Goal: Answer question/provide support: Answer question/provide support

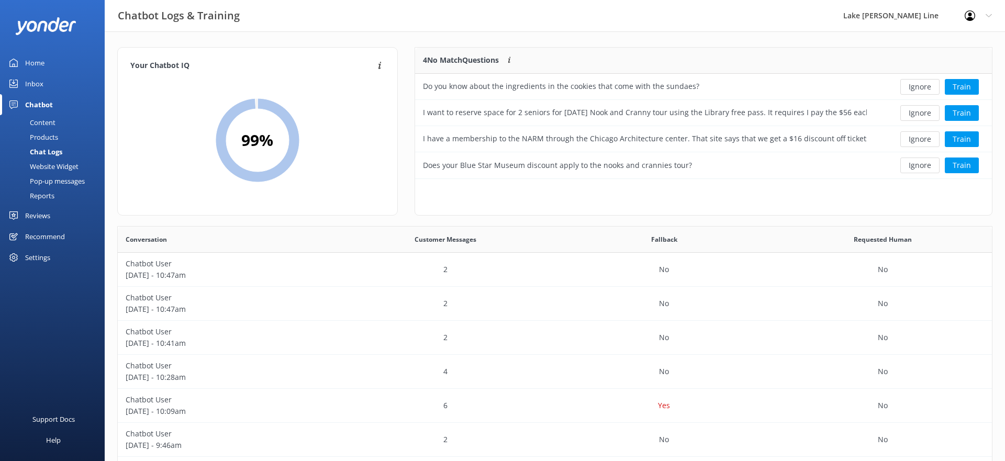
scroll to position [367, 874]
click at [39, 120] on div "Content" at bounding box center [30, 122] width 49 height 15
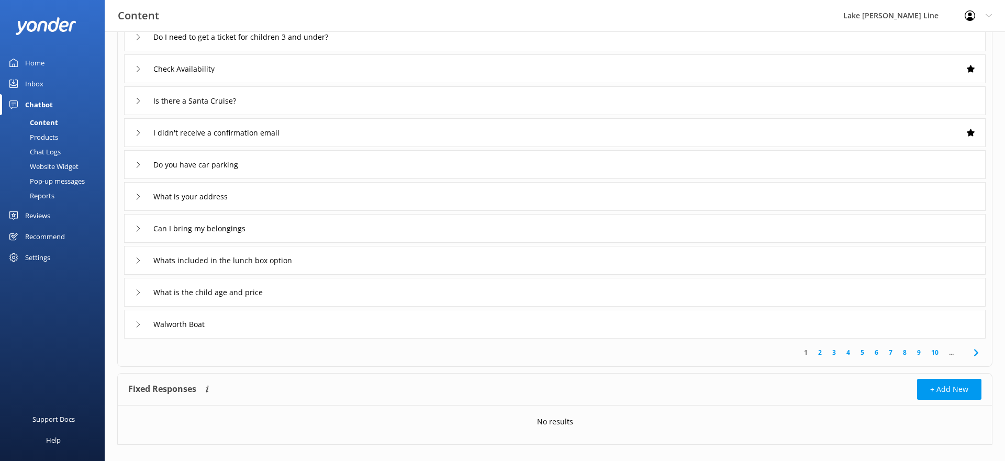
scroll to position [118, 0]
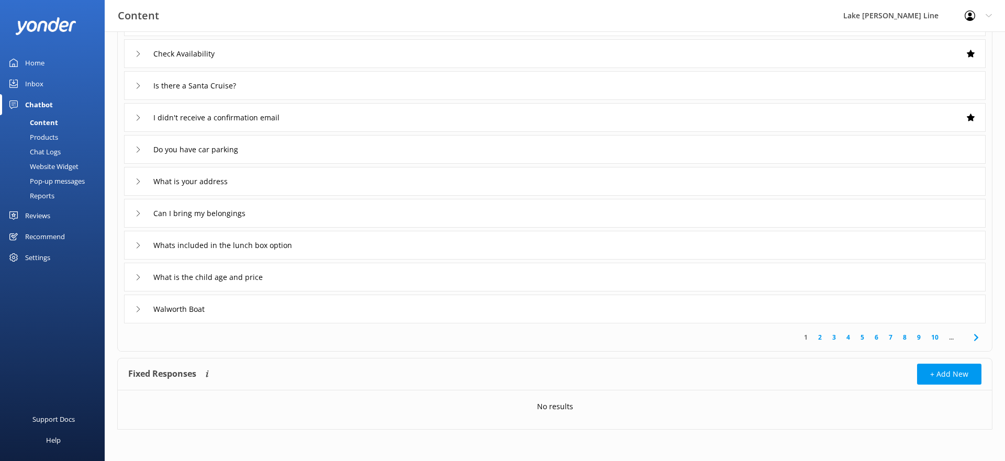
click at [822, 341] on link "2" at bounding box center [820, 337] width 14 height 10
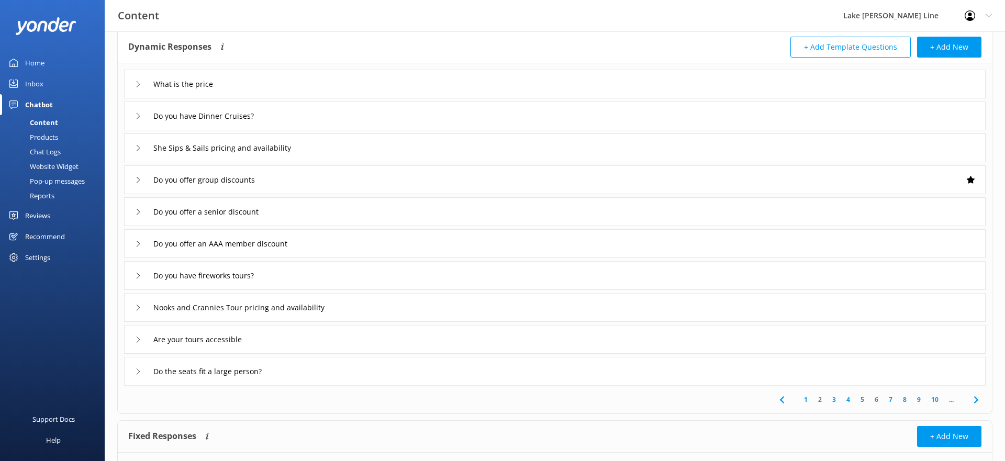
scroll to position [57, 0]
click at [837, 398] on link "3" at bounding box center [834, 399] width 14 height 10
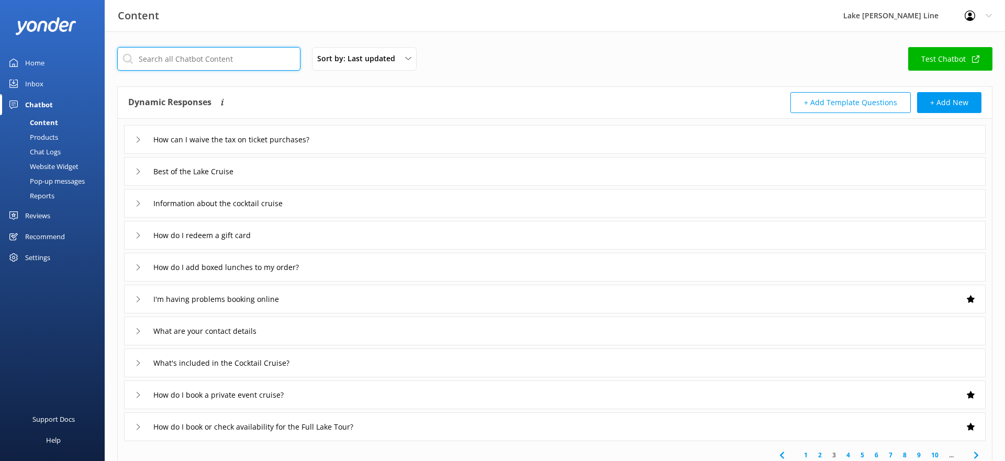
click at [207, 65] on input "text" at bounding box center [208, 59] width 183 height 24
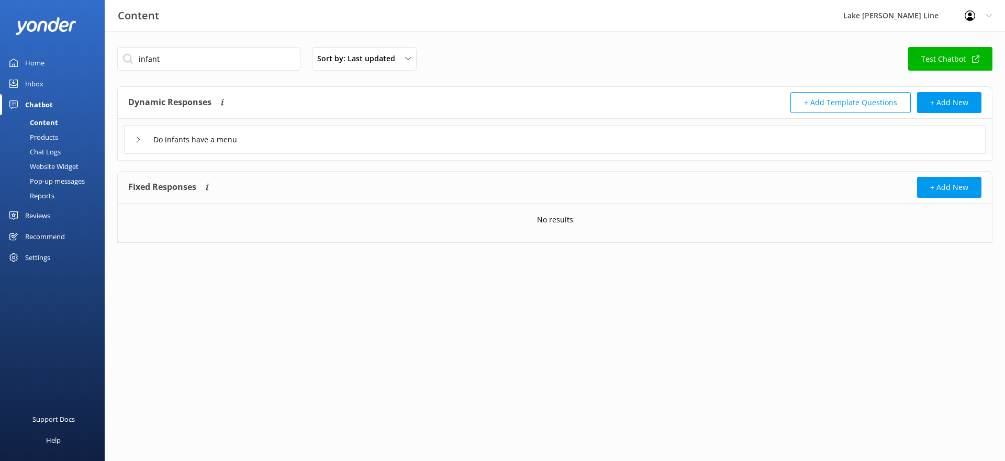
click at [135, 140] on icon at bounding box center [138, 140] width 6 height 6
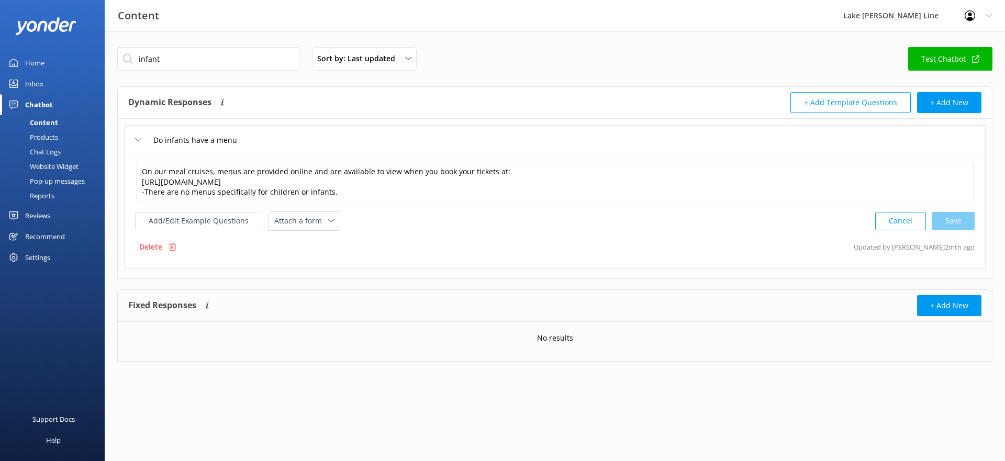
click at [136, 141] on icon at bounding box center [138, 140] width 6 height 6
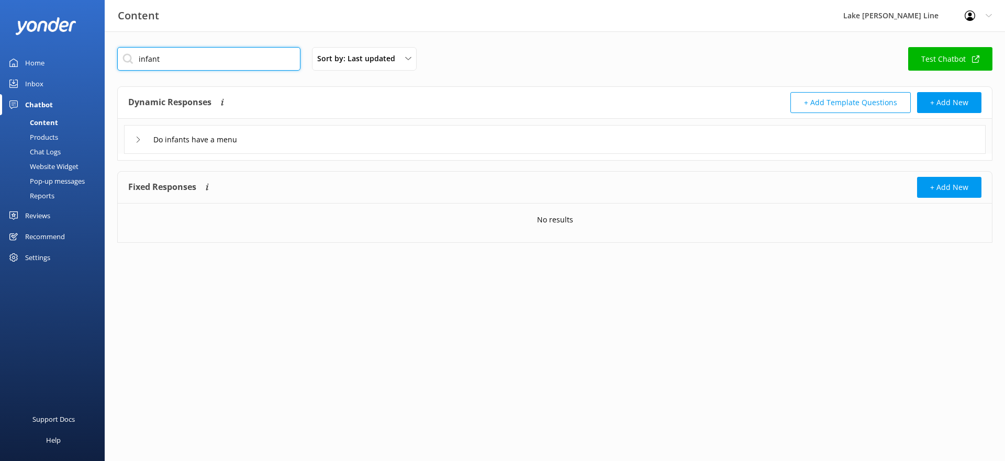
click at [194, 61] on input "infant" at bounding box center [208, 59] width 183 height 24
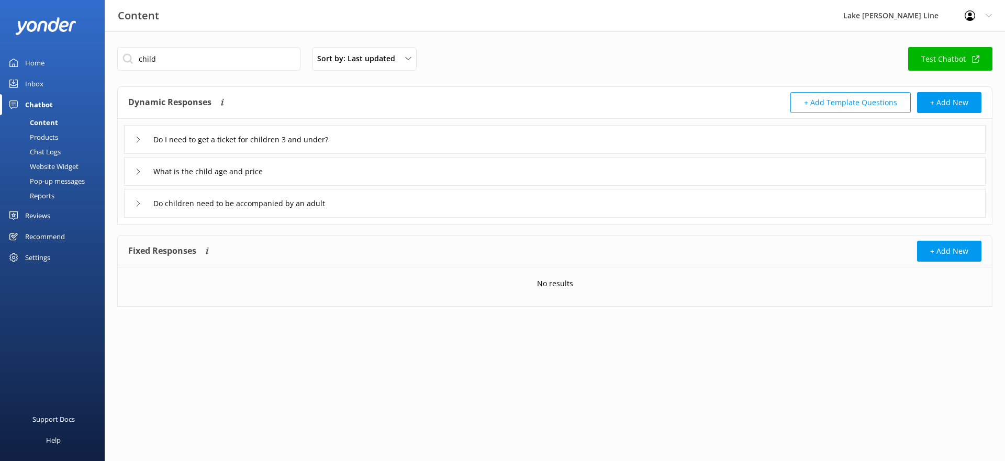
click at [178, 38] on div "child Sort by: Last updated Title Last updated Test Chatbot Dynamic Responses D…" at bounding box center [555, 184] width 900 height 307
click at [181, 63] on input "child" at bounding box center [208, 59] width 183 height 24
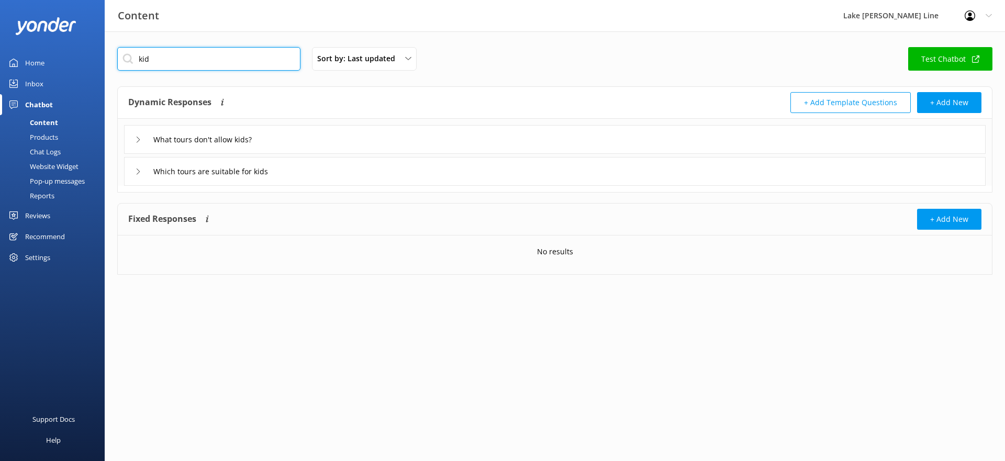
type input "kid"
click at [44, 150] on div "Chat Logs" at bounding box center [33, 151] width 54 height 15
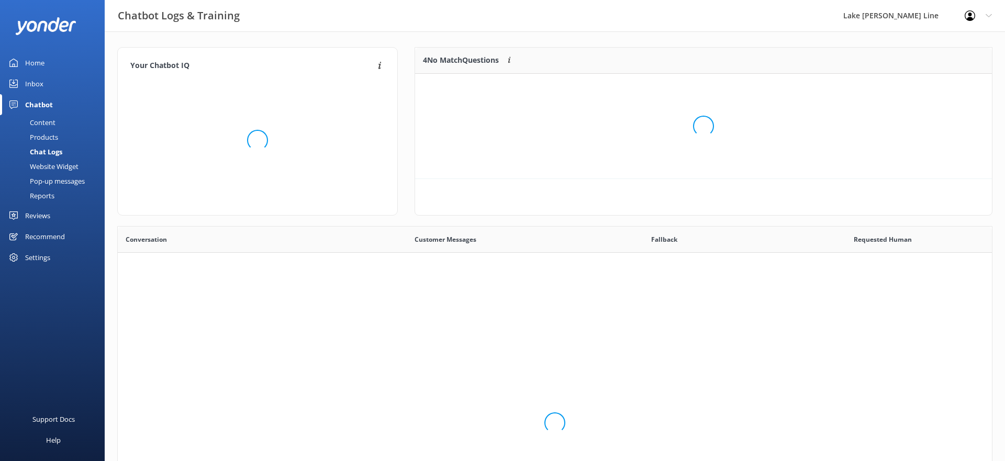
scroll to position [367, 874]
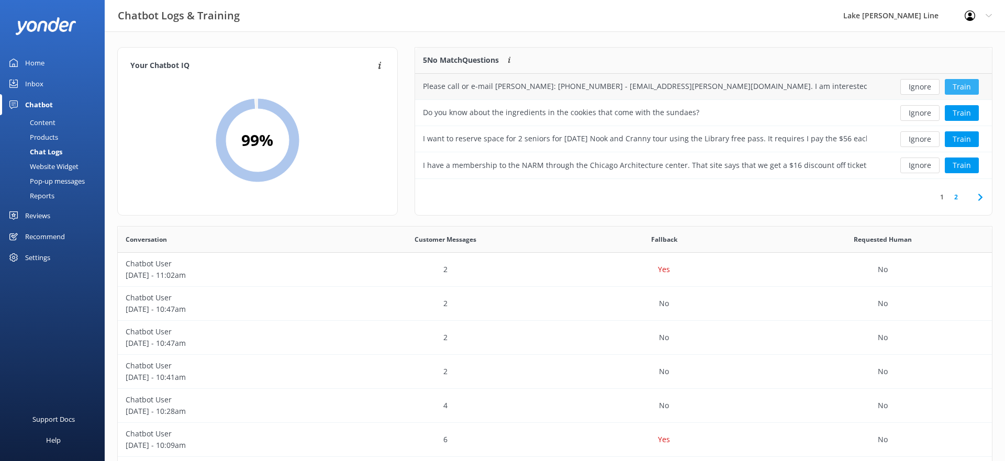
click at [958, 87] on button "Train" at bounding box center [962, 87] width 34 height 16
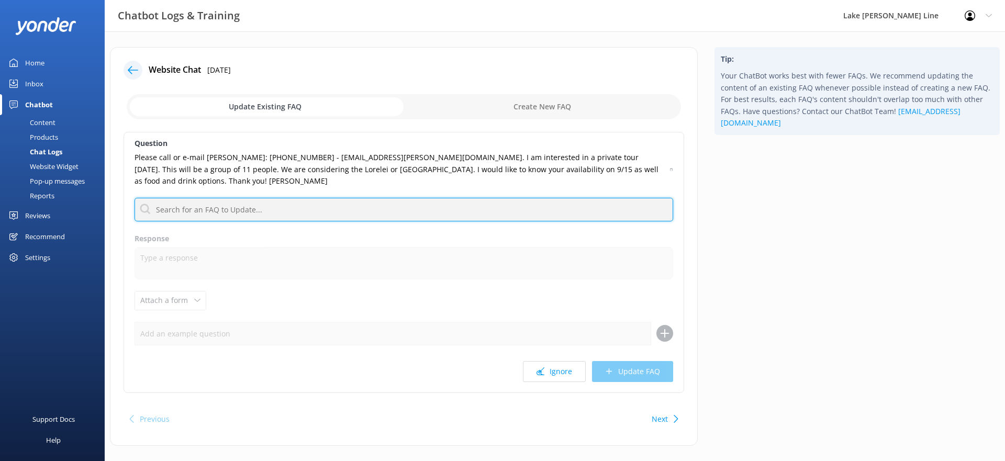
click at [322, 198] on input "text" at bounding box center [403, 210] width 538 height 24
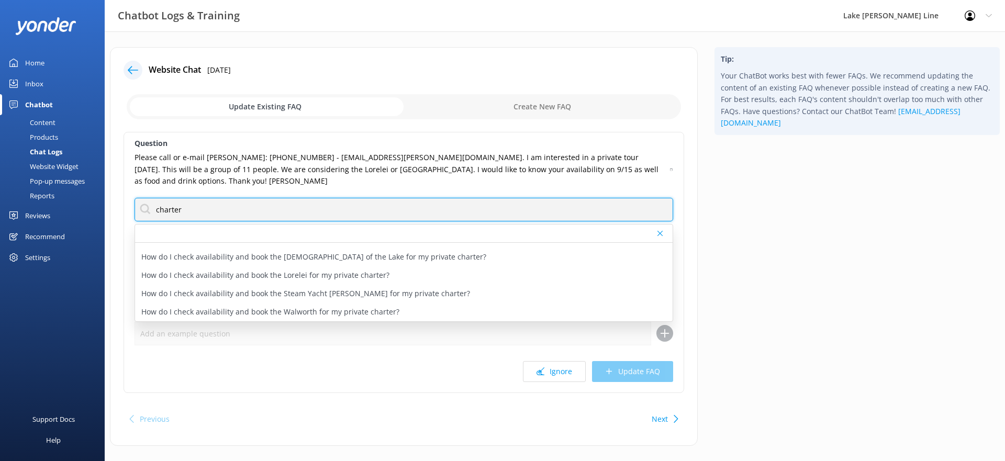
scroll to position [5, 0]
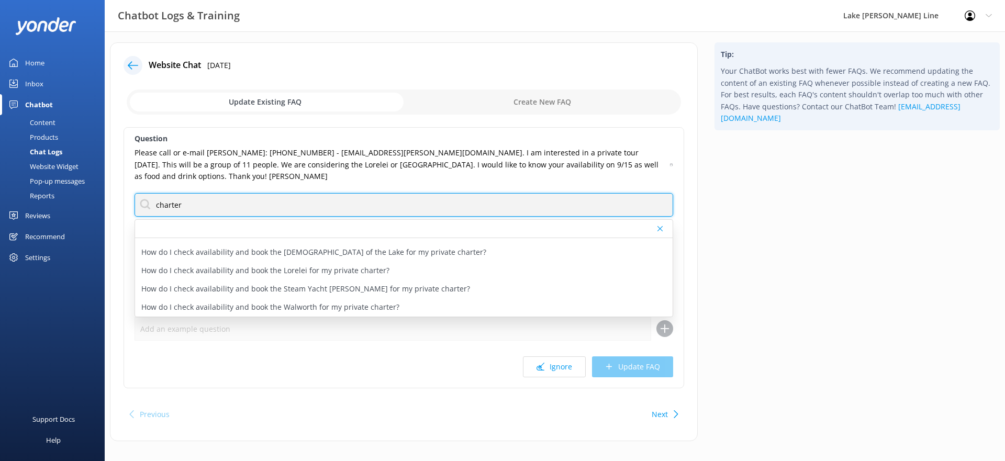
click at [228, 195] on input "charter" at bounding box center [403, 205] width 538 height 24
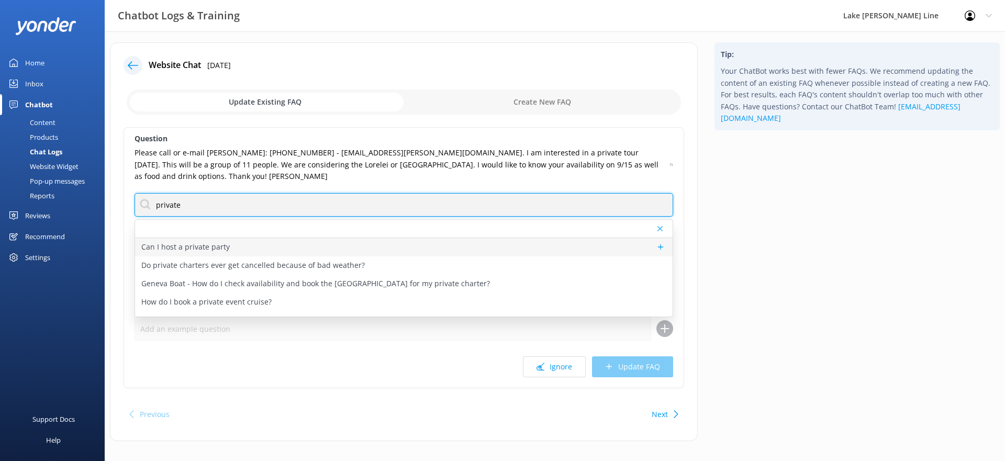
type input "private"
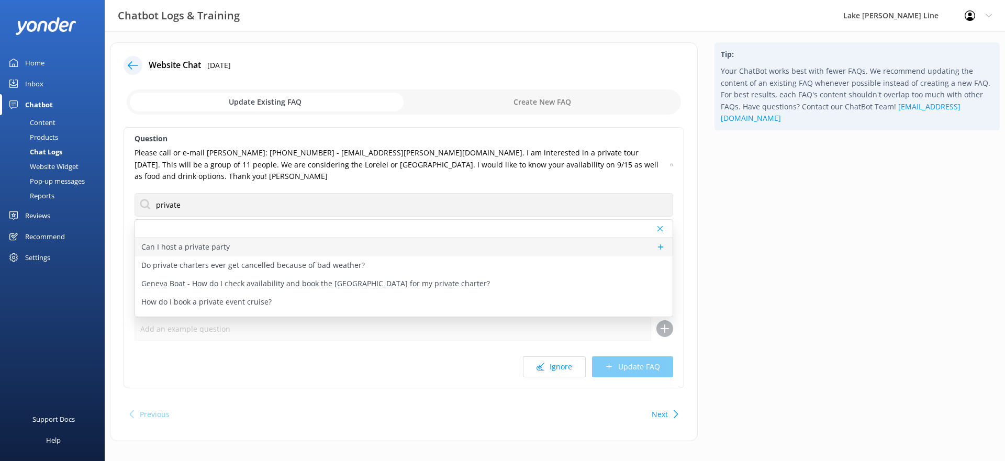
click at [215, 241] on p "Can I host a private party" at bounding box center [185, 247] width 88 height 12
type textarea "We specialize in private events! To learn more about our private event options …"
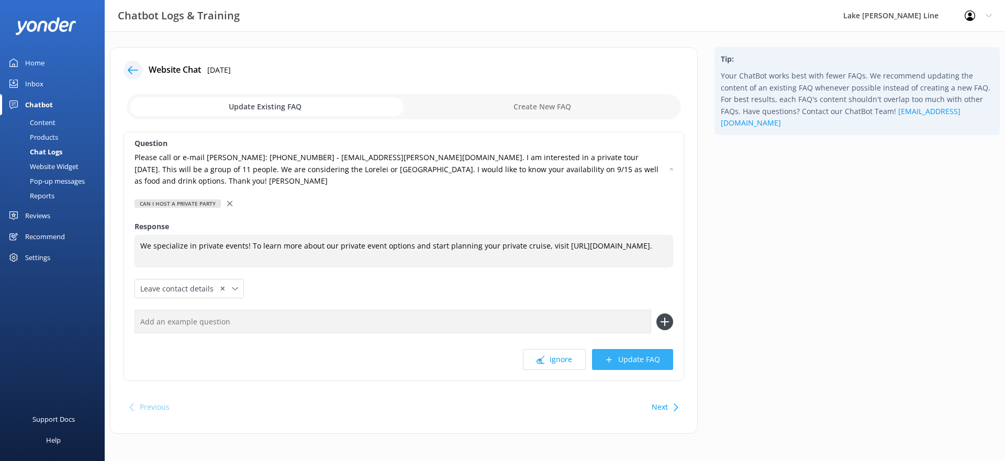
click at [651, 351] on button "Update FAQ" at bounding box center [632, 359] width 81 height 21
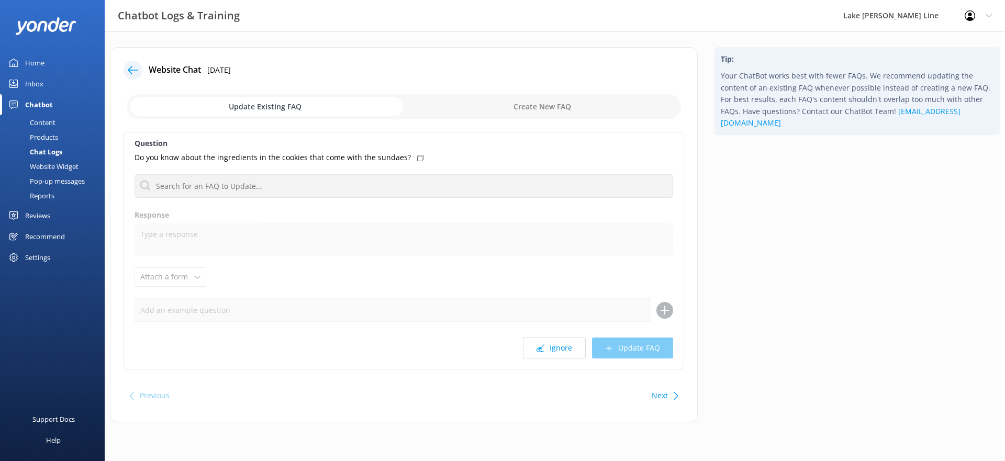
click at [133, 74] on icon at bounding box center [133, 70] width 10 height 10
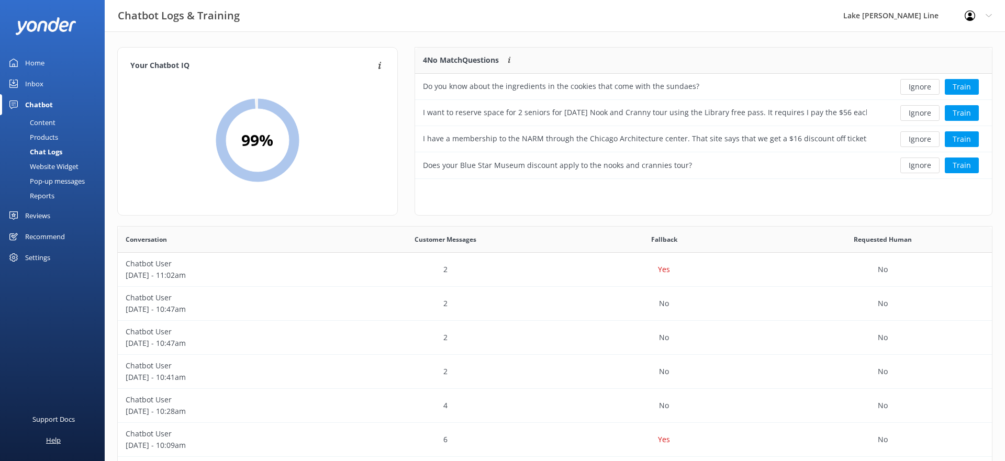
scroll to position [367, 874]
click at [409, 272] on div "2" at bounding box center [445, 270] width 219 height 34
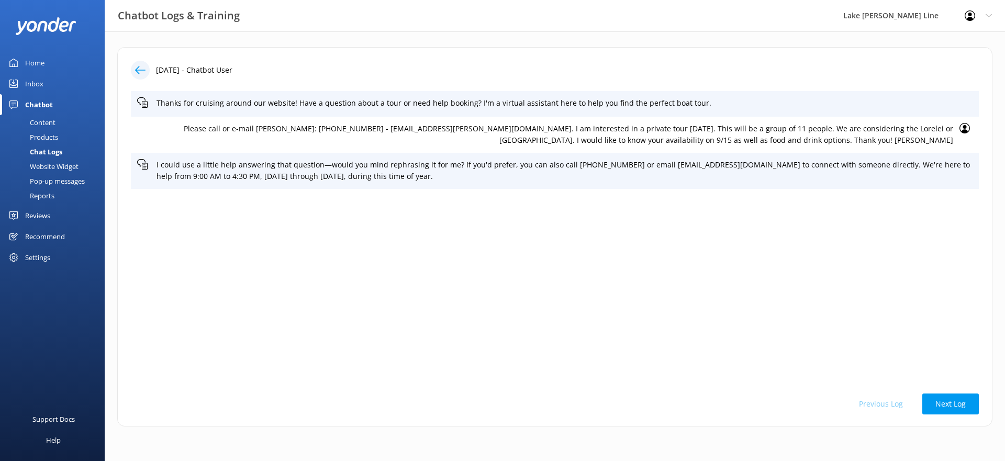
click at [141, 71] on icon at bounding box center [140, 70] width 10 height 10
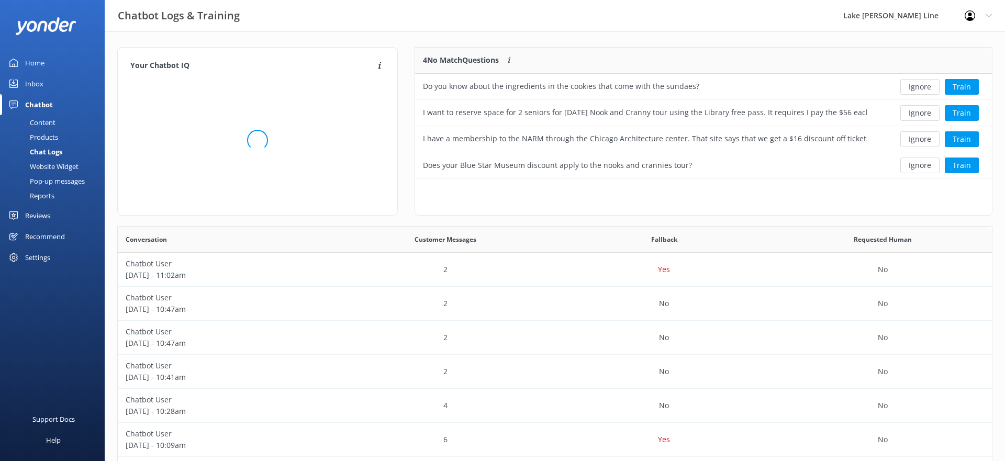
scroll to position [367, 874]
click at [467, 268] on div "2" at bounding box center [445, 270] width 219 height 34
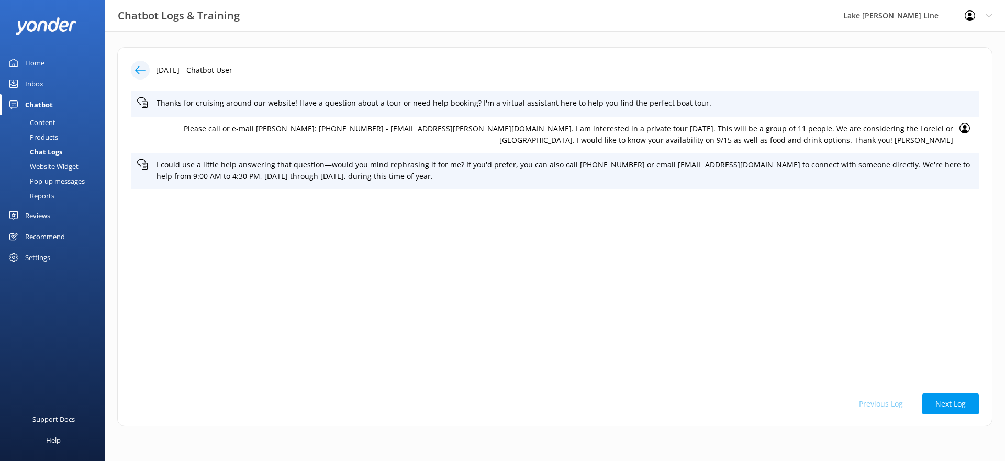
click at [147, 75] on div at bounding box center [140, 70] width 19 height 19
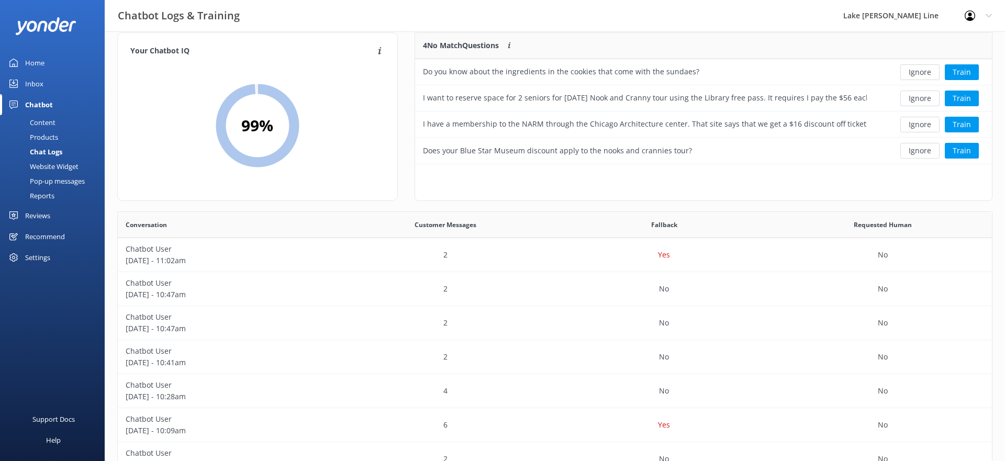
scroll to position [14, 0]
